Goal: Find specific page/section

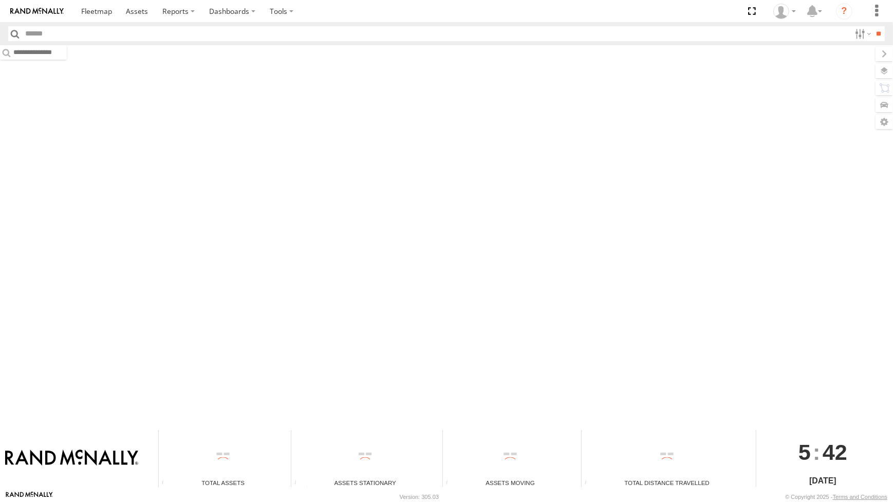
type input "**"
click at [140, 16] on link at bounding box center [137, 11] width 36 height 22
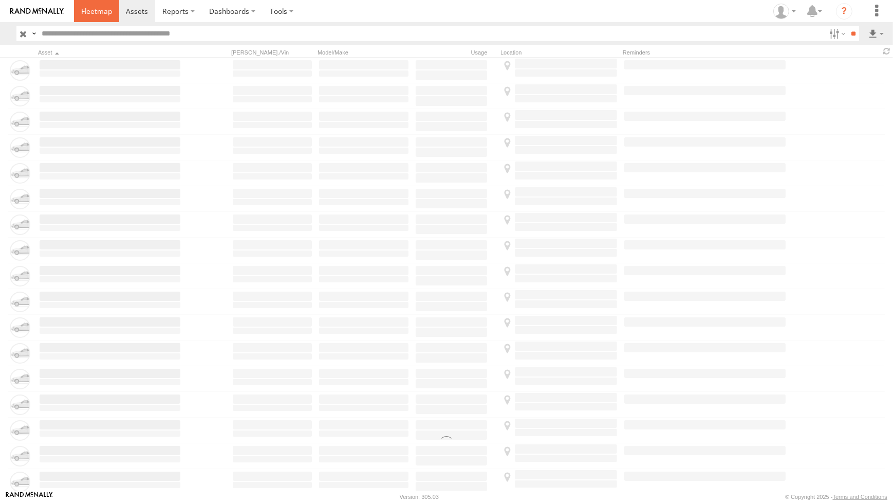
click at [103, 17] on link at bounding box center [96, 11] width 45 height 22
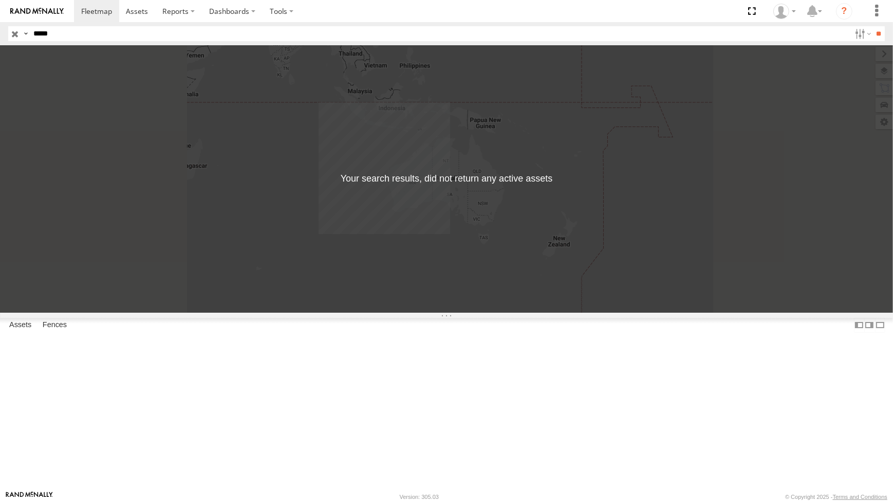
click at [16, 34] on input "button" at bounding box center [14, 33] width 13 height 15
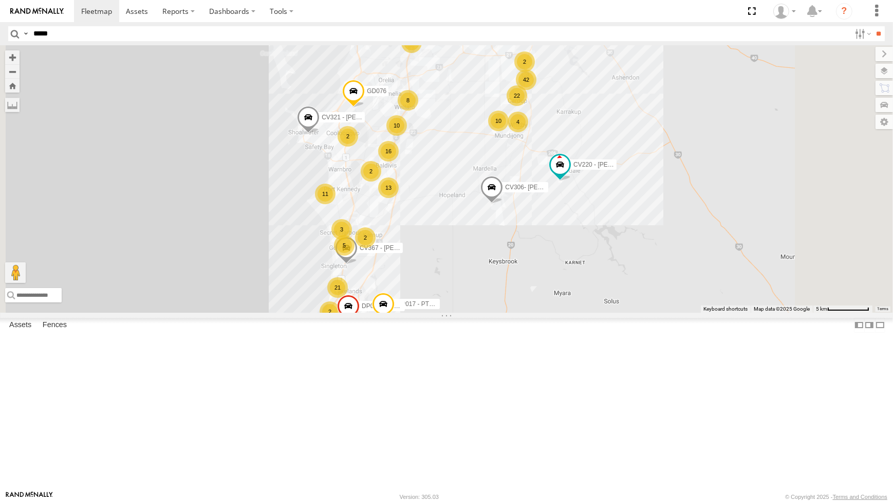
drag, startPoint x: 596, startPoint y: 154, endPoint x: 545, endPoint y: 203, distance: 70.2
click at [545, 203] on div "CV268 - Ben Strickland PM006 - Murray Stanley CV132 - Alex Famlonga CV306- Ally…" at bounding box center [446, 178] width 893 height 267
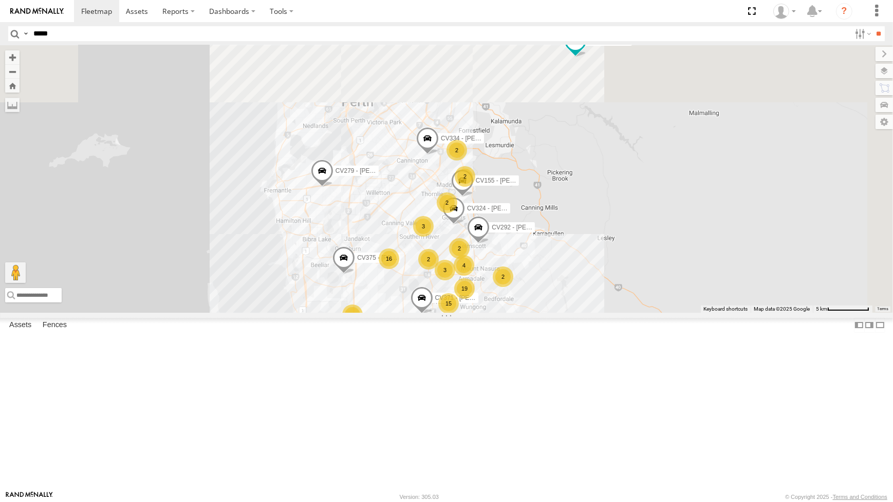
drag, startPoint x: 465, startPoint y: 106, endPoint x: 506, endPoint y: 293, distance: 191.5
click at [500, 308] on div "CV268 - Ben Strickland PM006 - Murray Stanley CV132 - Alex Famlonga CV306- Ally…" at bounding box center [446, 178] width 893 height 267
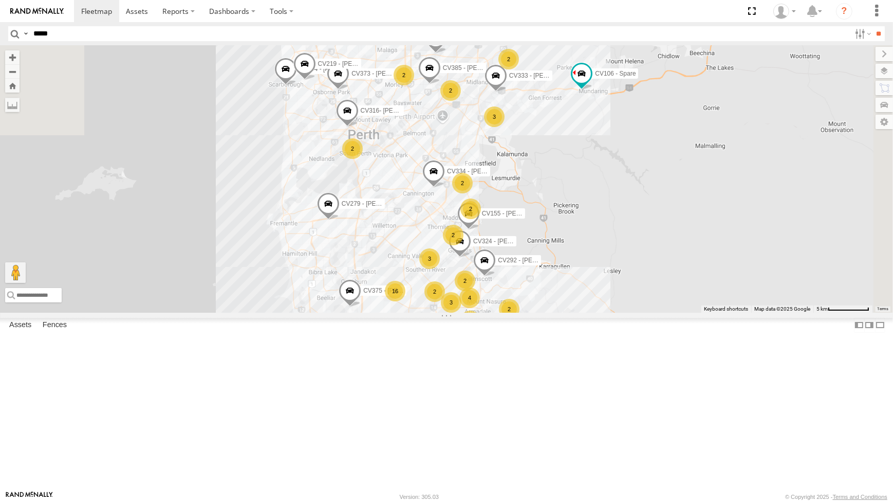
drag, startPoint x: 496, startPoint y: 181, endPoint x: 499, endPoint y: 206, distance: 24.9
click at [499, 206] on div "CV268 - Ben Strickland PM006 - Murray Stanley CV132 - Alex Famlonga CV306- Ally…" at bounding box center [446, 178] width 893 height 267
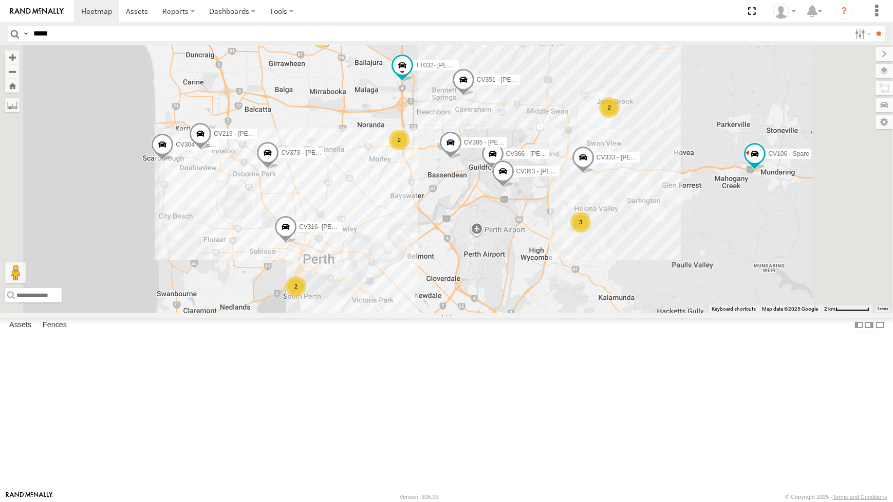
drag, startPoint x: 568, startPoint y: 334, endPoint x: 571, endPoint y: 339, distance: 6.0
click at [571, 312] on div "CV268 - Ben Strickland PM006 - Murray Stanley CV132 - Alex Famlonga CV306- Ally…" at bounding box center [446, 178] width 893 height 267
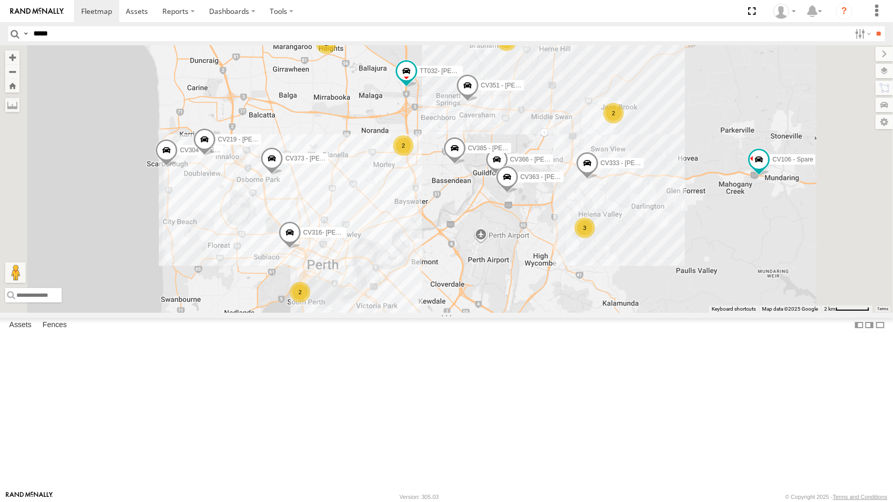
drag, startPoint x: 571, startPoint y: 339, endPoint x: 565, endPoint y: 339, distance: 5.7
click at [565, 312] on div "CV268 - Ben Strickland PM006 - Murray Stanley CV132 - Alex Famlonga CV306- Ally…" at bounding box center [446, 178] width 893 height 267
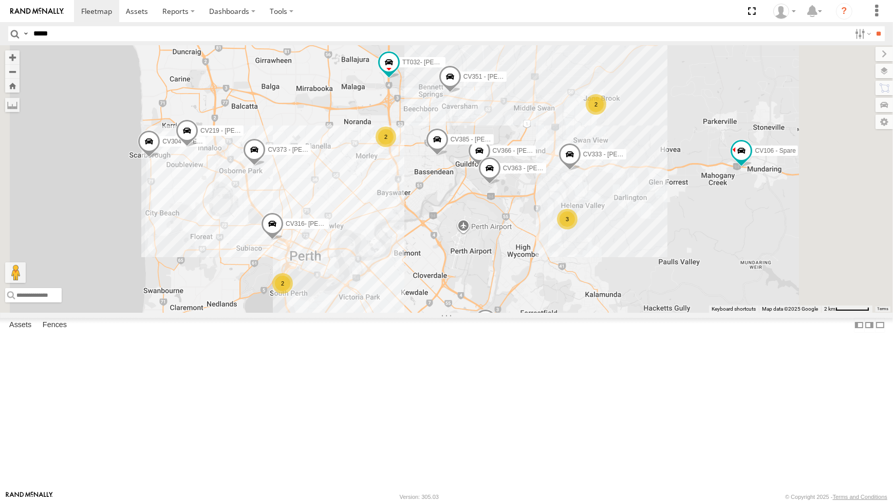
drag, startPoint x: 564, startPoint y: 339, endPoint x: 533, endPoint y: 304, distance: 47.3
click at [537, 309] on div "CV268 - Ben Strickland PM006 - Murray Stanley CV132 - Alex Famlonga CV306- Ally…" at bounding box center [446, 178] width 893 height 267
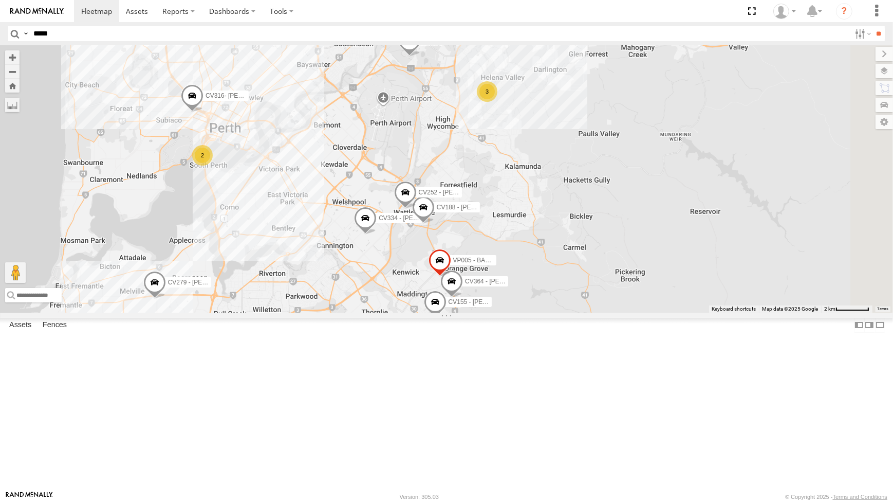
drag, startPoint x: 654, startPoint y: 375, endPoint x: 617, endPoint y: 280, distance: 101.9
click at [617, 280] on div "CV268 - Ben Strickland PM006 - Murray Stanley CV132 - Alex Famlonga CV306- Ally…" at bounding box center [446, 178] width 893 height 267
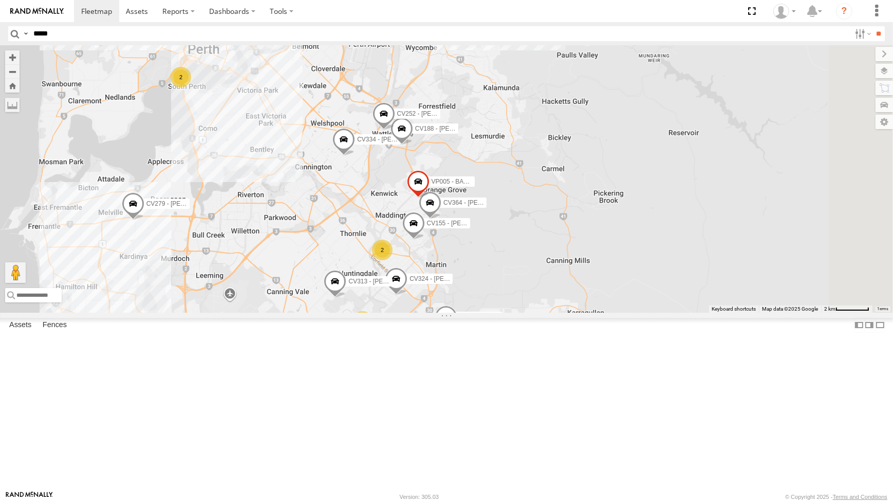
click at [295, 39] on input "*****" at bounding box center [440, 33] width 822 height 15
type input "***"
click at [873, 26] on input "**" at bounding box center [879, 33] width 12 height 15
